Goal: Transaction & Acquisition: Purchase product/service

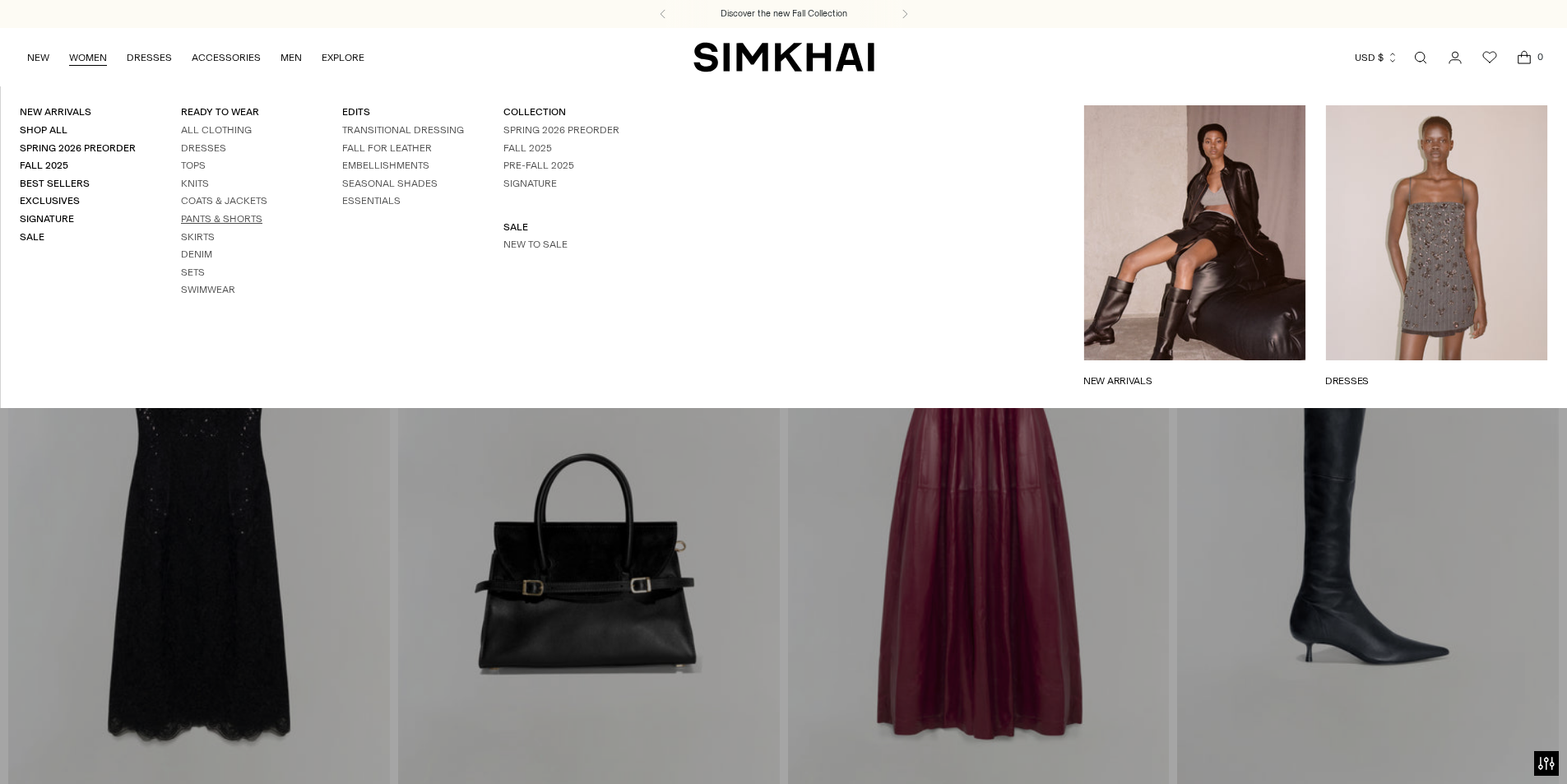
click at [230, 221] on link "Pants & Shorts" at bounding box center [222, 218] width 82 height 12
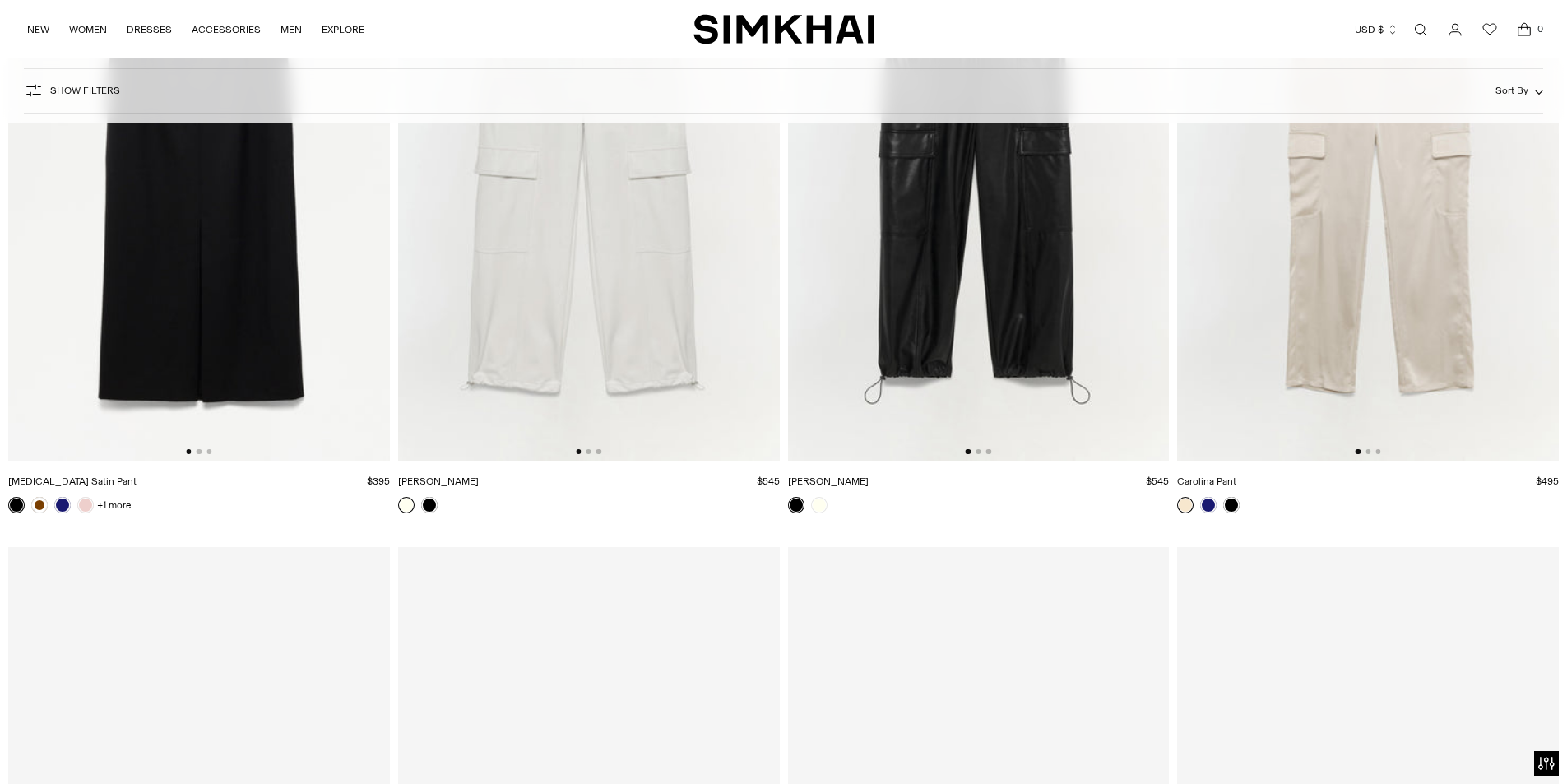
scroll to position [5920, 0]
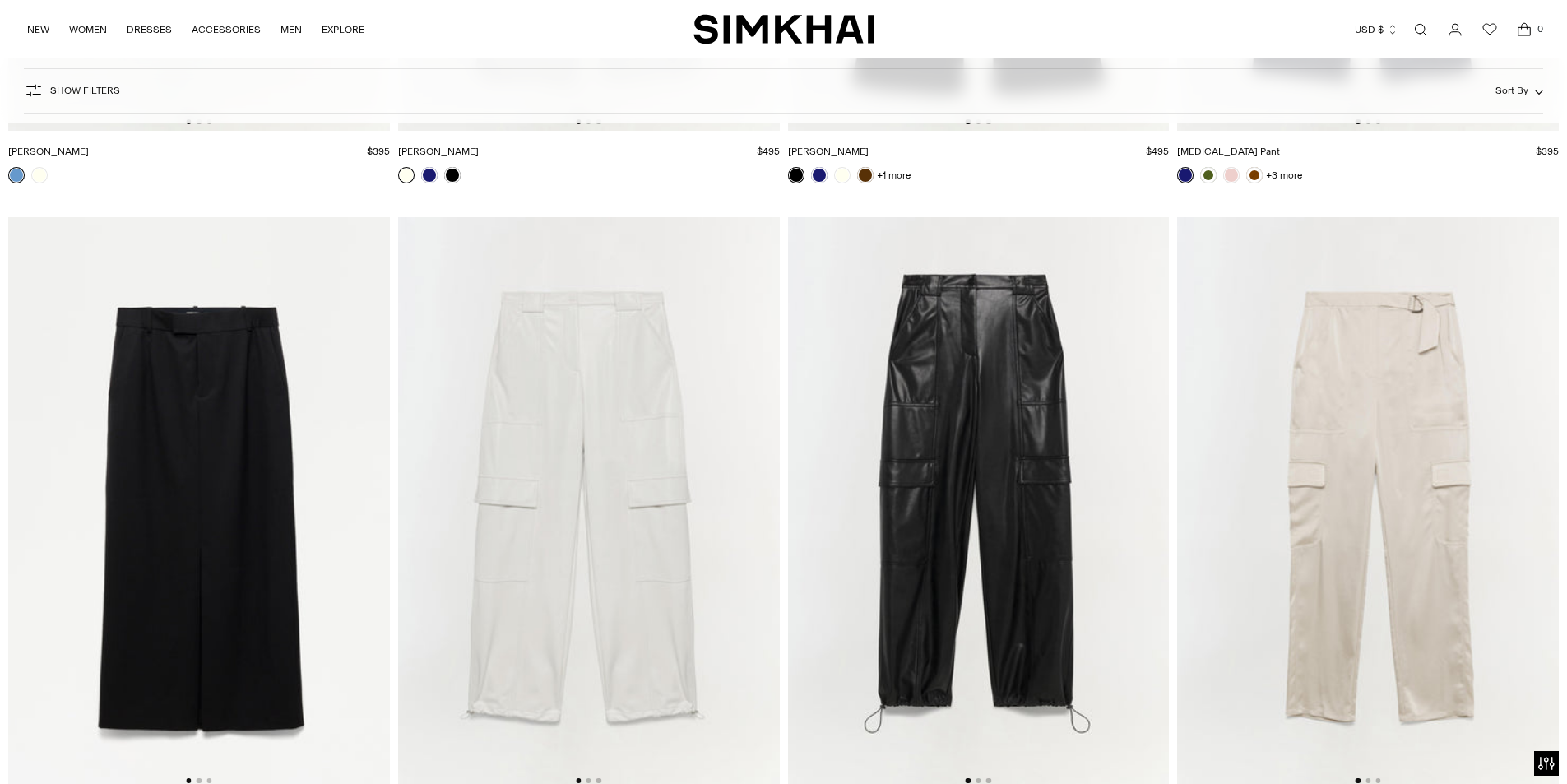
click at [989, 381] on img at bounding box center [978, 503] width 381 height 572
click at [1477, 180] on div "+3 more" at bounding box center [1368, 176] width 381 height 16
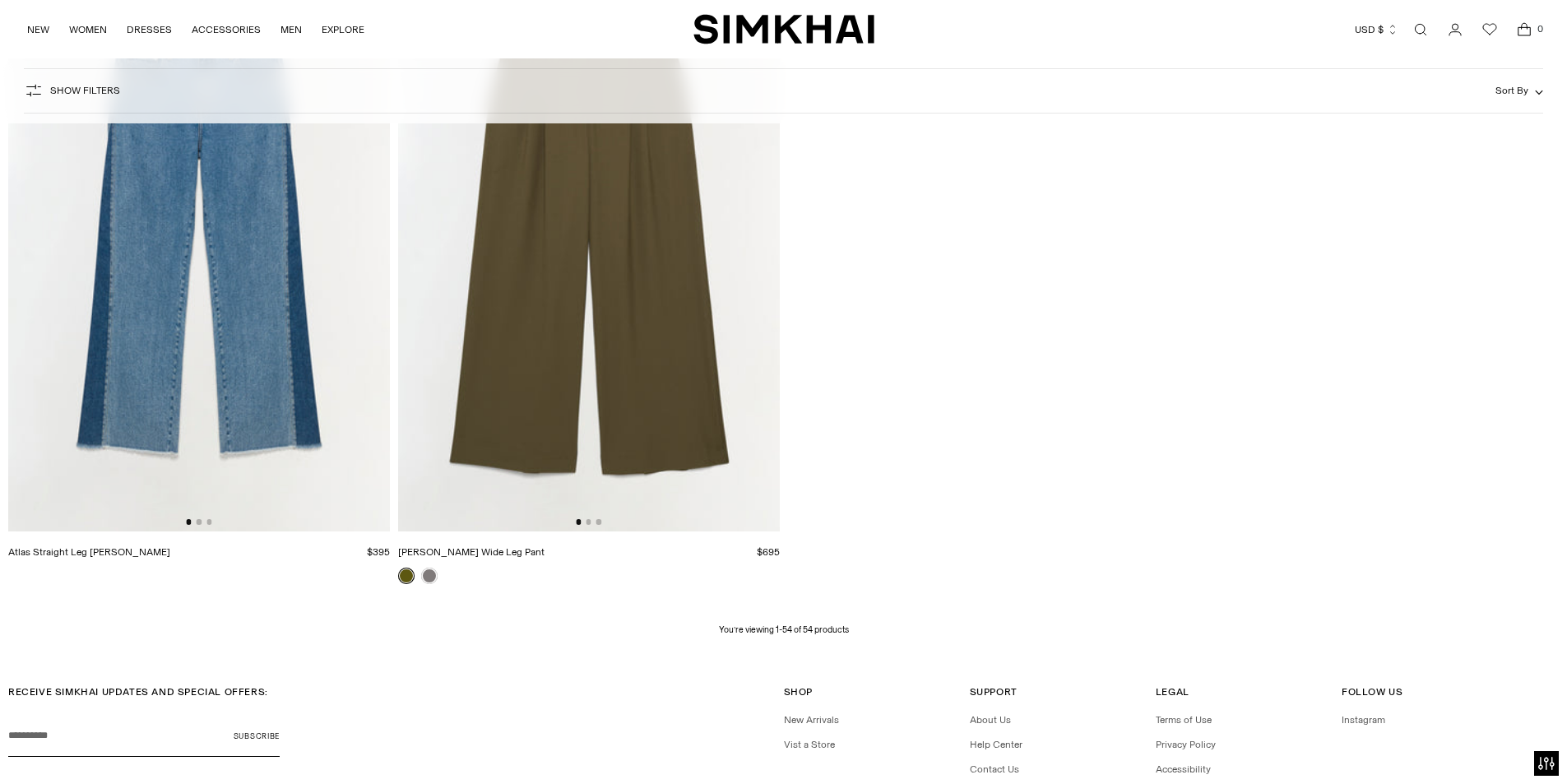
scroll to position [8929, 0]
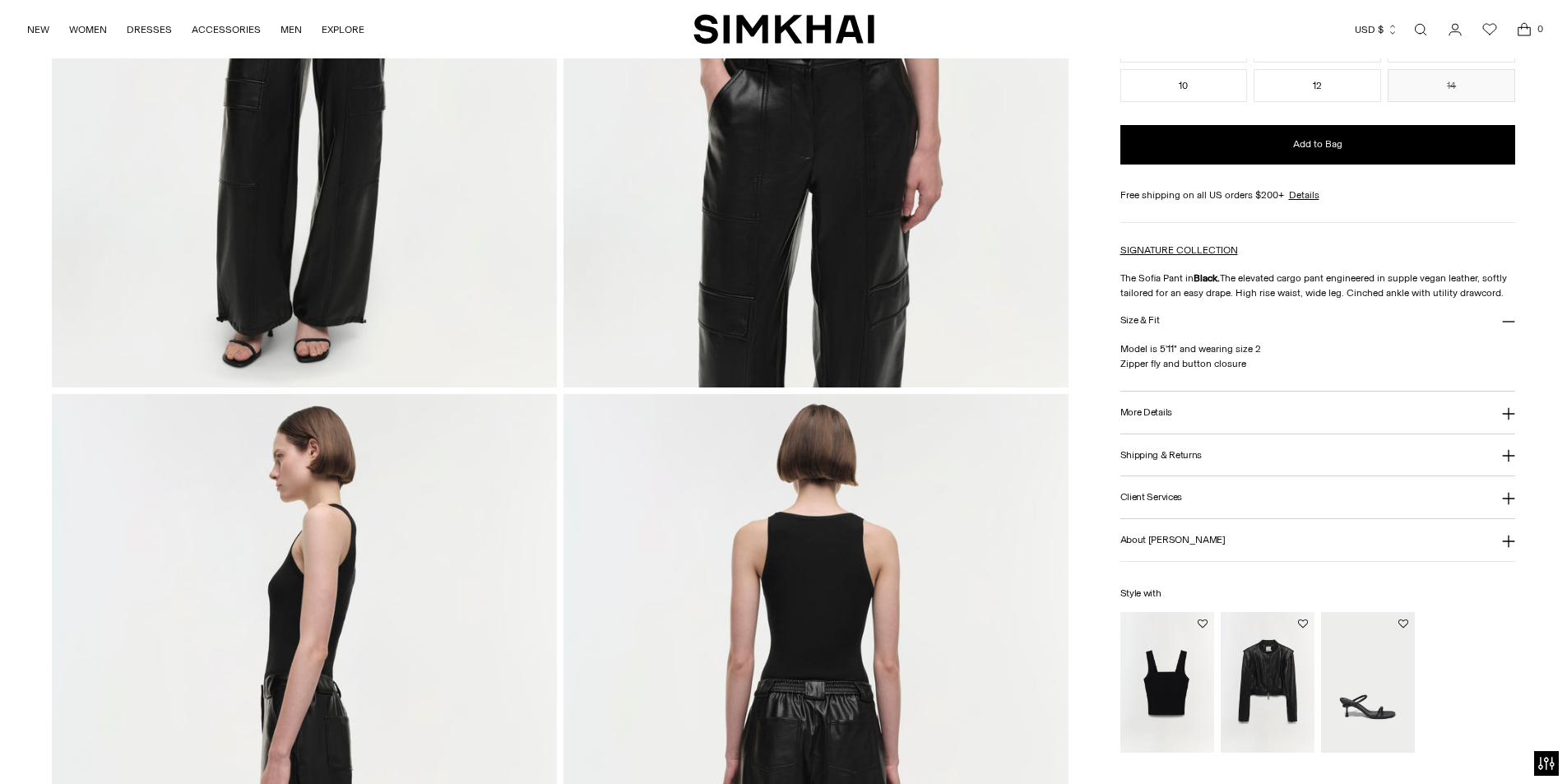
scroll to position [658, 0]
